Goal: Task Accomplishment & Management: Use online tool/utility

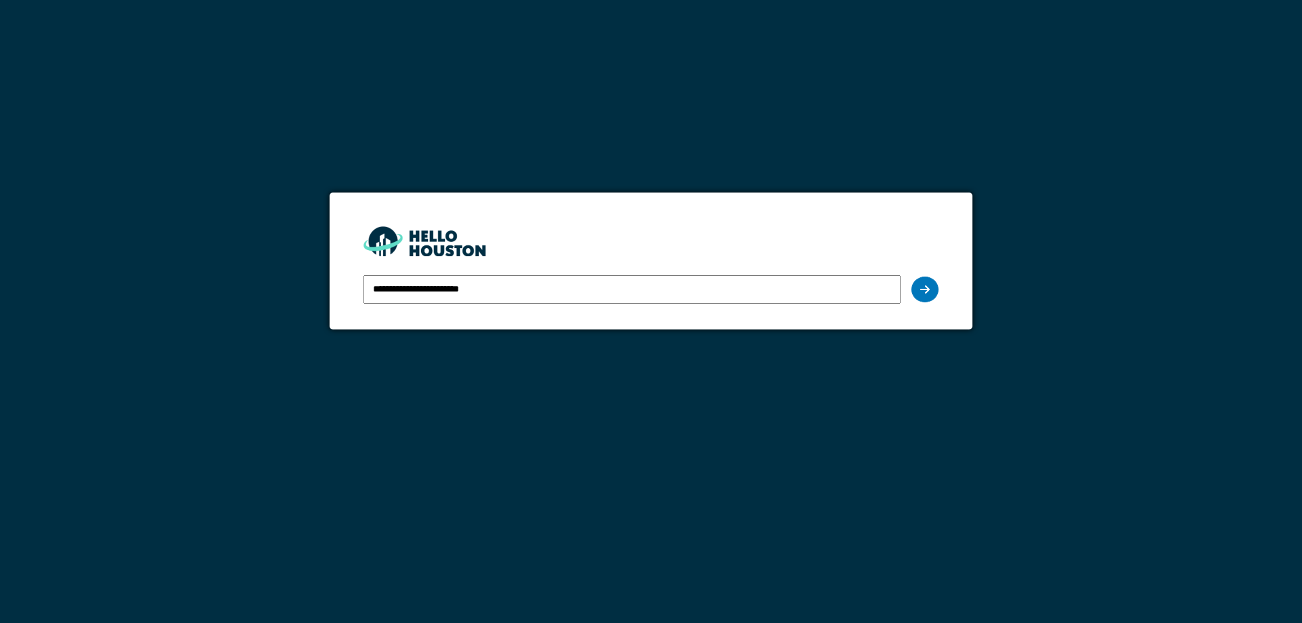
click at [937, 310] on form "**********" at bounding box center [650, 261] width 642 height 136
click at [927, 291] on icon at bounding box center [924, 289] width 9 height 11
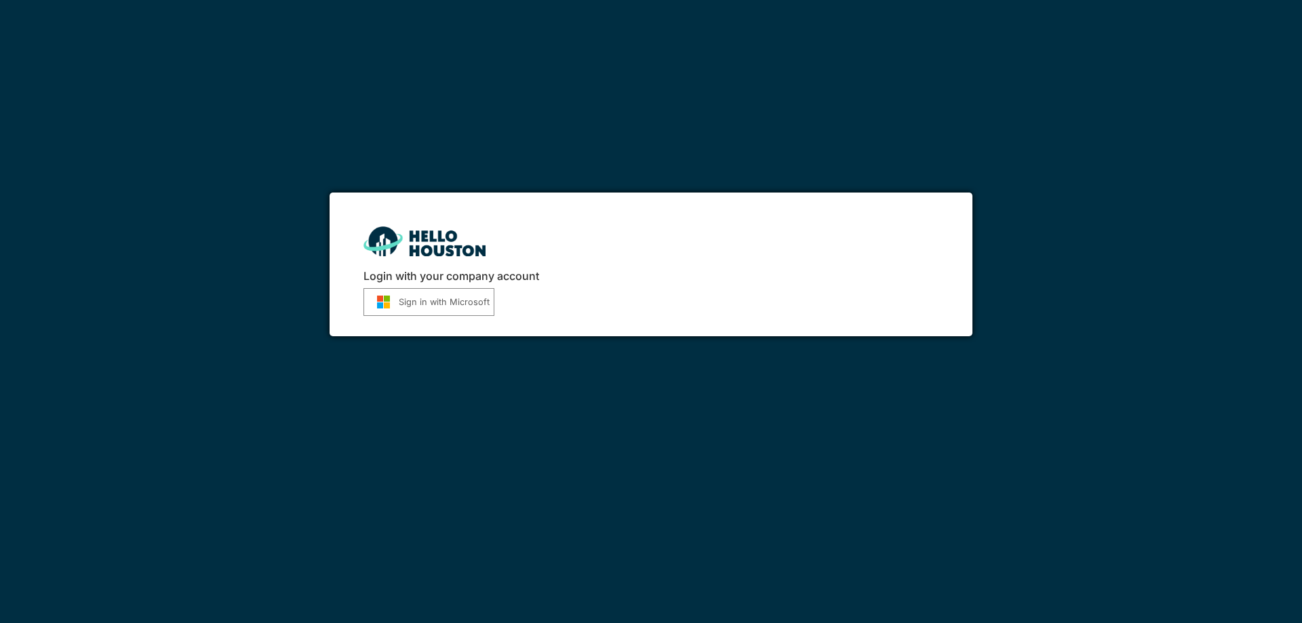
click at [441, 288] on button "Sign in with Microsoft" at bounding box center [428, 302] width 131 height 28
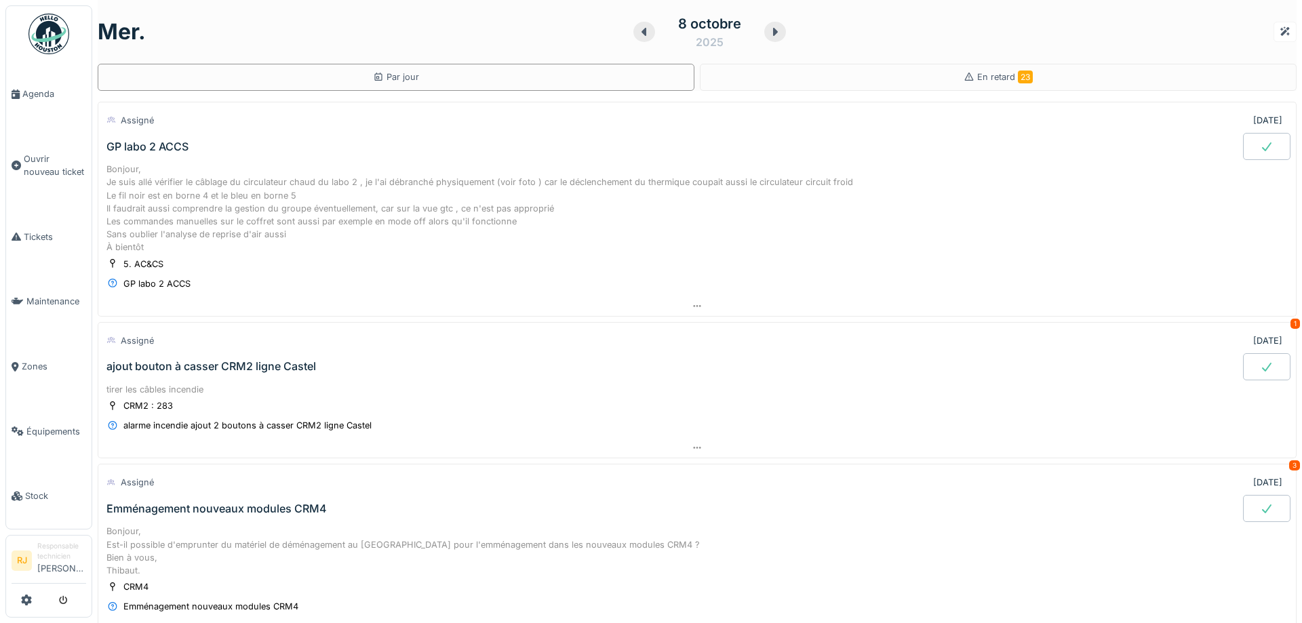
drag, startPoint x: 687, startPoint y: 167, endPoint x: 668, endPoint y: 160, distance: 19.5
click at [773, 28] on icon at bounding box center [775, 31] width 14 height 11
click at [183, 140] on div "GP labo 2 ACCS" at bounding box center [147, 146] width 82 height 13
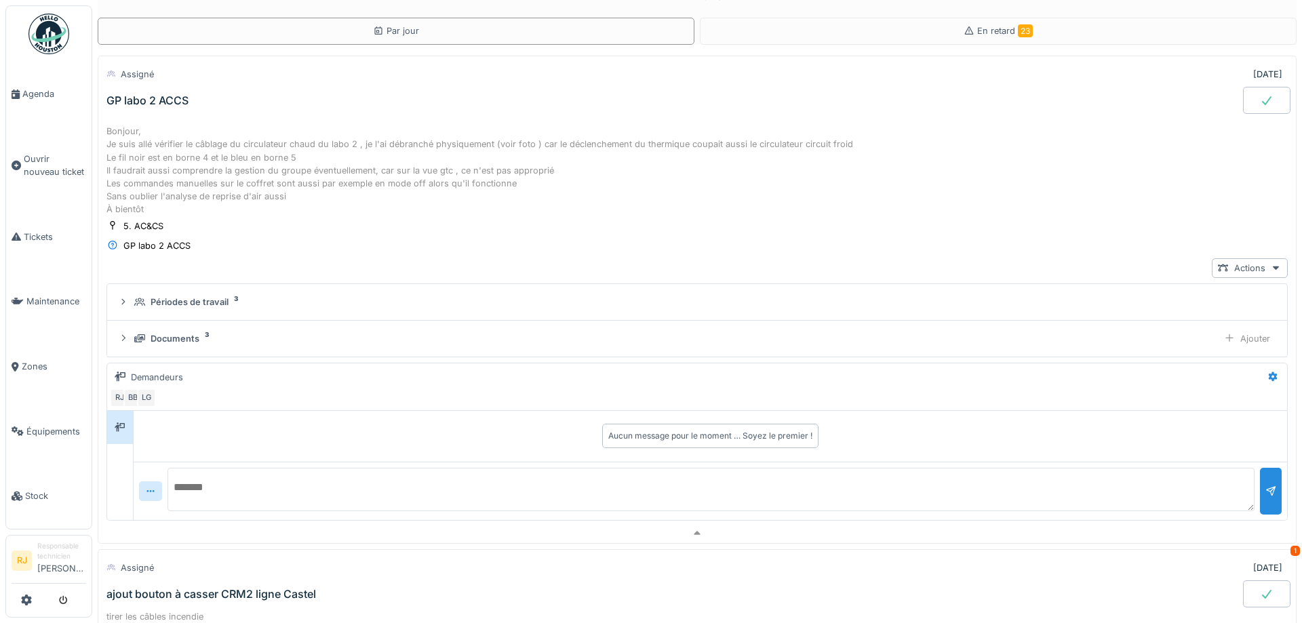
scroll to position [47, 0]
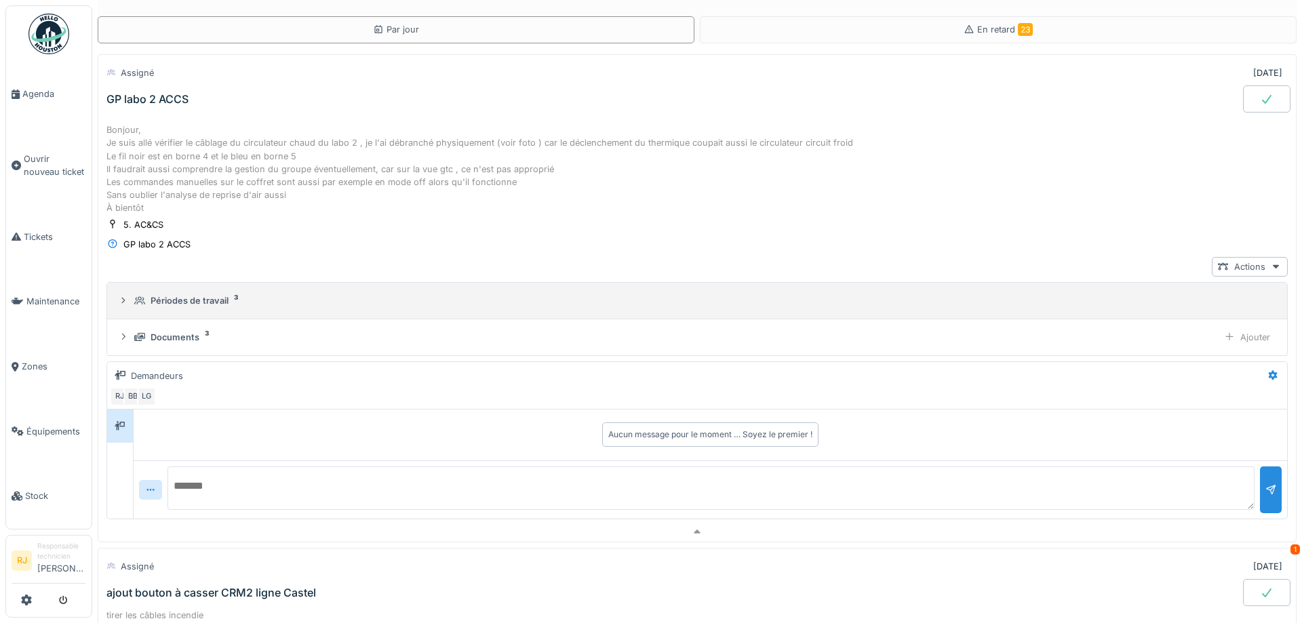
click at [210, 306] on div "Périodes de travail" at bounding box center [189, 300] width 78 height 13
